Goal: Complete application form

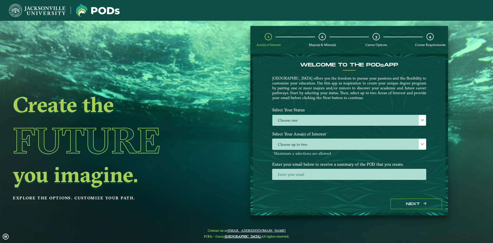
click at [334, 117] on label "Choose one" at bounding box center [350, 120] width 154 height 11
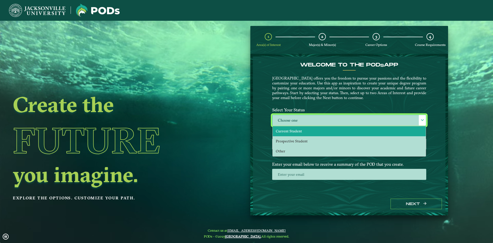
click at [333, 130] on li "Current Student" at bounding box center [349, 131] width 153 height 10
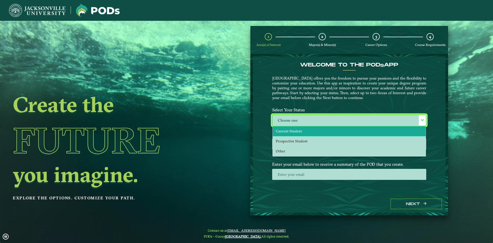
select select "[object Object]"
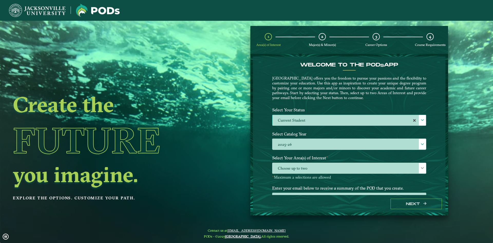
scroll to position [21, 0]
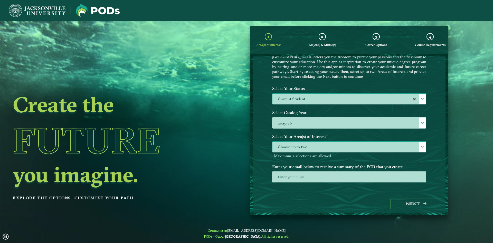
click at [325, 152] on span "Choose up to two" at bounding box center [350, 147] width 154 height 11
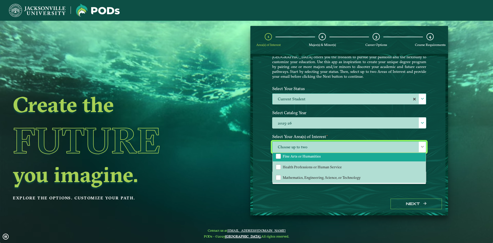
scroll to position [0, 0]
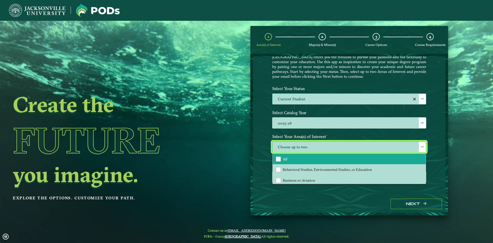
click at [314, 162] on li "All" at bounding box center [349, 159] width 153 height 11
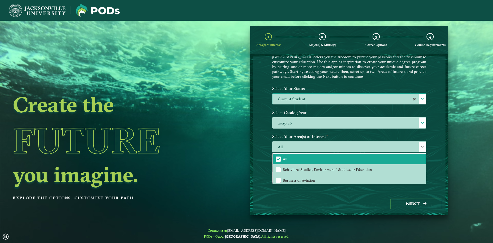
click at [264, 159] on div "Welcome to the POD s app [GEOGRAPHIC_DATA] offers you the freedom to pursue you…" at bounding box center [349, 126] width 193 height 139
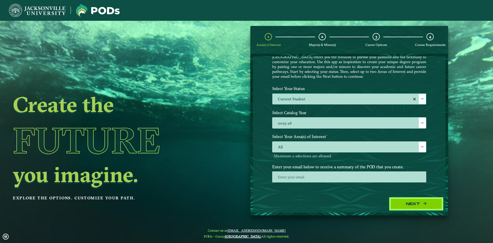
click at [416, 201] on button "Next" at bounding box center [416, 204] width 51 height 11
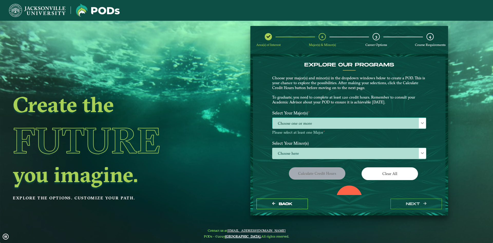
click at [305, 120] on span "Choose one or more" at bounding box center [350, 123] width 154 height 11
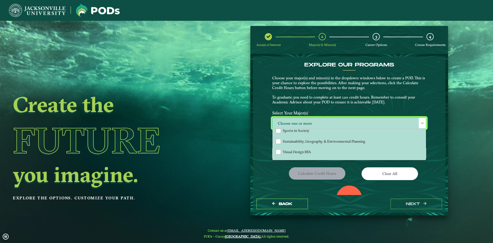
scroll to position [416, 0]
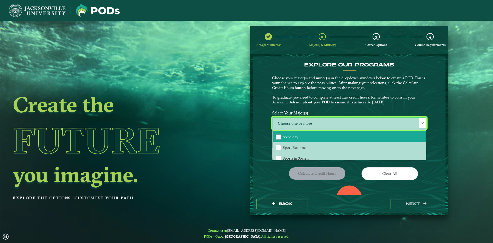
click at [313, 138] on li "Sociology" at bounding box center [349, 137] width 153 height 11
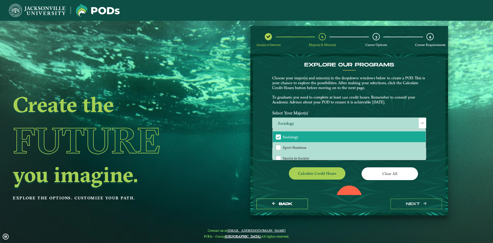
click at [277, 175] on div "Calculate credit hours" at bounding box center [308, 174] width 81 height 14
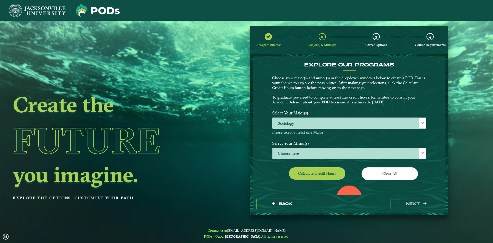
click at [286, 150] on span "Choose here" at bounding box center [350, 153] width 154 height 11
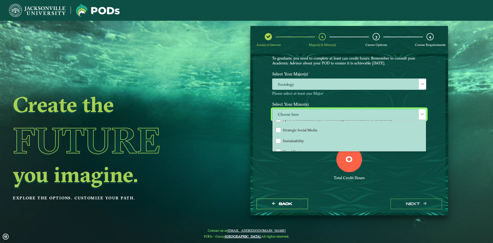
scroll to position [504, 0]
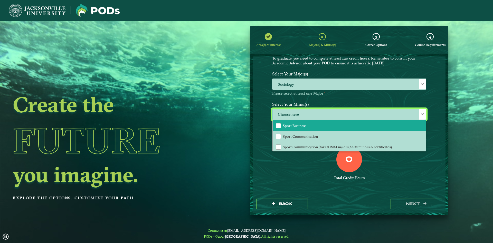
click at [295, 121] on li "Sport Business" at bounding box center [349, 125] width 153 height 11
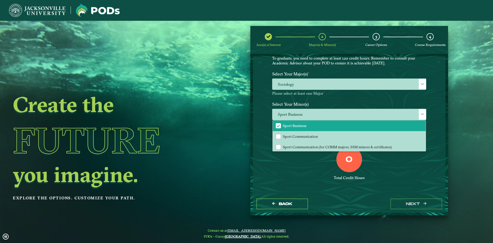
click at [399, 192] on div "EXPLORE OUR PROGRAMS Choose your major(s) and minor(s) in the dropdown windows …" at bounding box center [349, 126] width 193 height 139
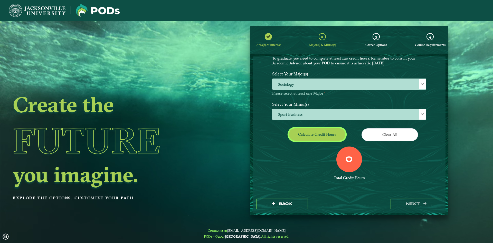
click at [320, 131] on button "Calculate credit hours" at bounding box center [317, 134] width 57 height 12
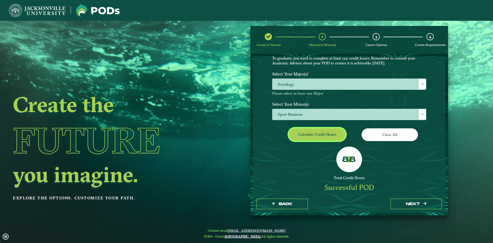
scroll to position [24, 0]
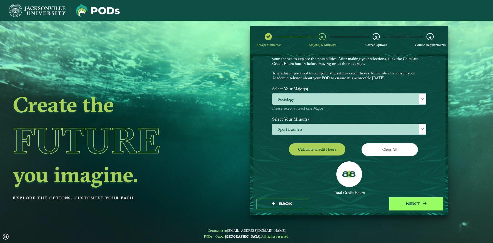
click at [419, 205] on button "next" at bounding box center [416, 204] width 51 height 11
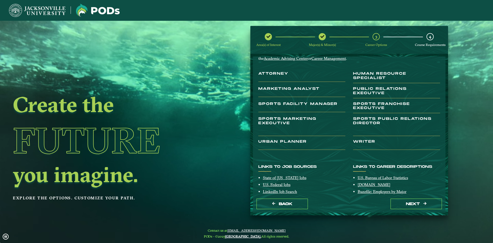
scroll to position [69, 0]
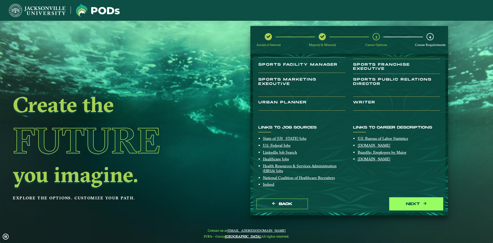
click at [417, 205] on button "next" at bounding box center [416, 204] width 51 height 11
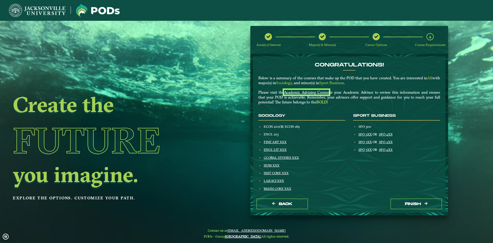
click at [316, 92] on u "Academic Advising Center" at bounding box center [306, 92] width 45 height 5
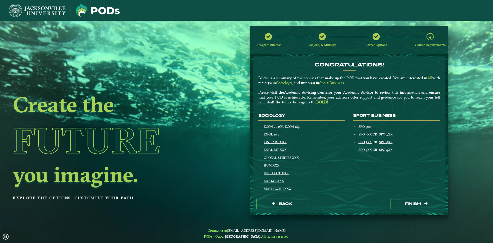
click at [386, 1] on nav at bounding box center [246, 10] width 493 height 21
